Goal: Find specific page/section: Find specific page/section

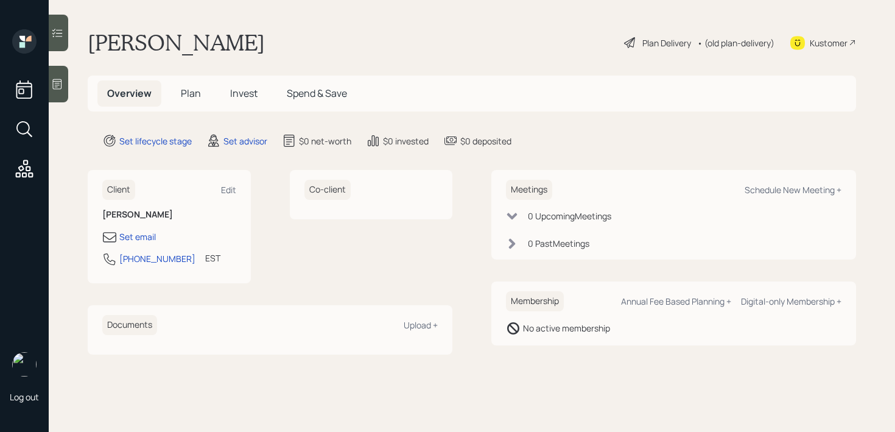
click at [822, 44] on div "Kustomer" at bounding box center [829, 43] width 38 height 13
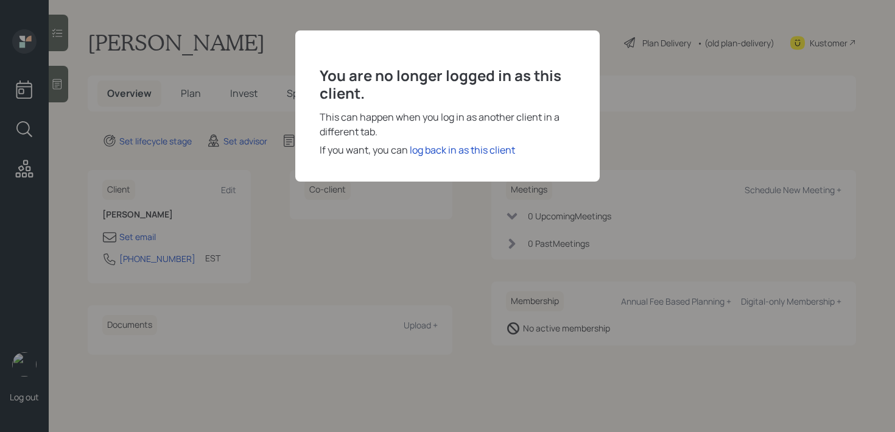
click at [685, 105] on div "You are no longer logged in as this client. This can happen when you log in as …" at bounding box center [447, 216] width 895 height 432
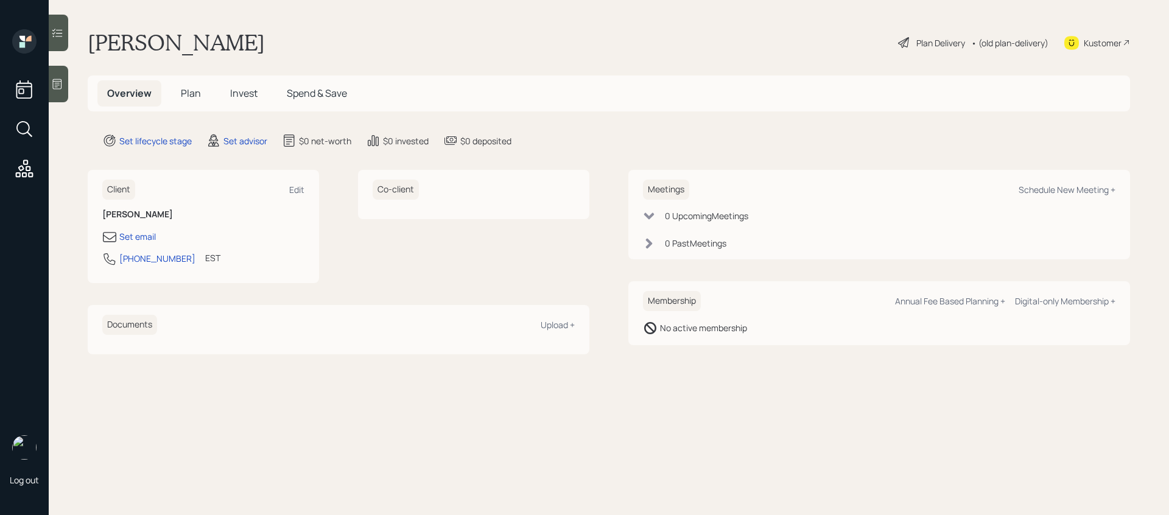
click at [58, 92] on div at bounding box center [58, 84] width 19 height 37
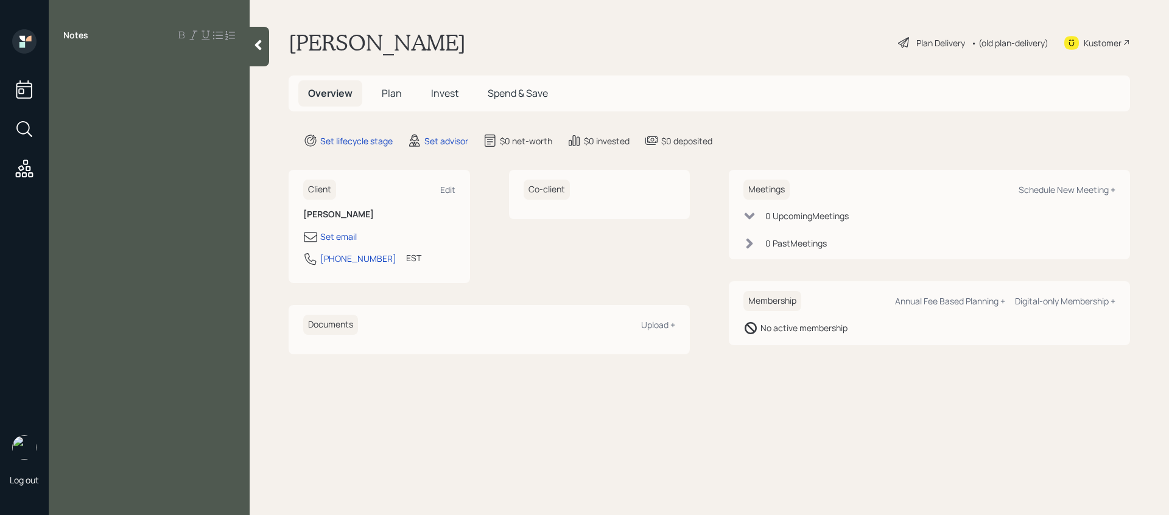
click at [269, 55] on div at bounding box center [259, 47] width 19 height 40
